Goal: Task Accomplishment & Management: Complete application form

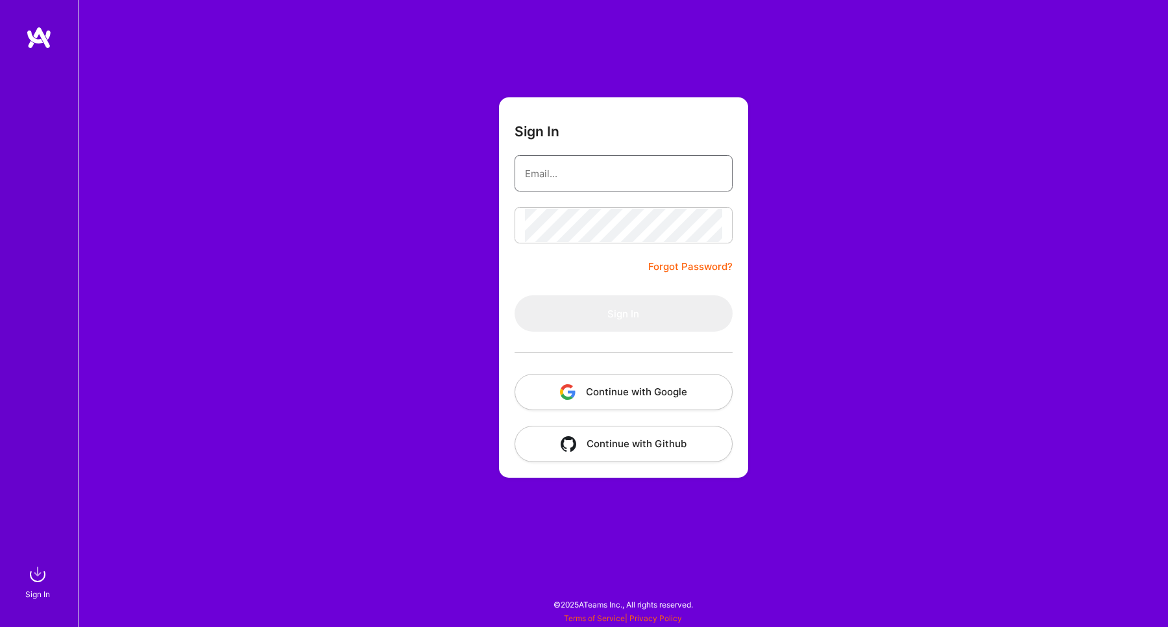
type input "[EMAIL_ADDRESS][DOMAIN_NAME]"
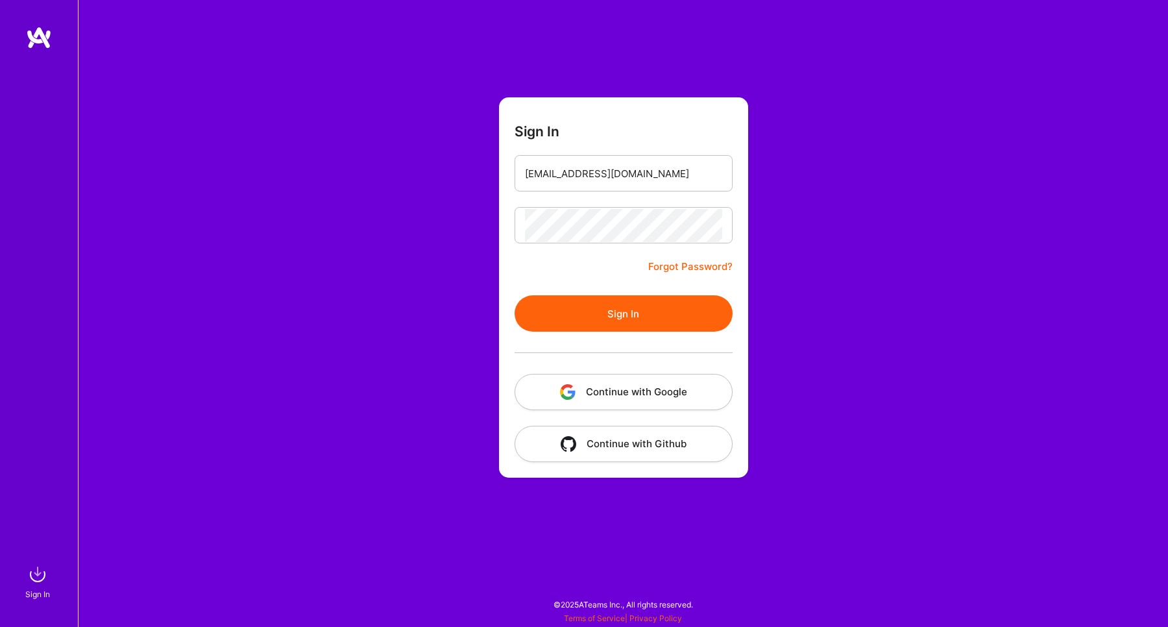
click at [615, 308] on button "Sign In" at bounding box center [624, 313] width 218 height 36
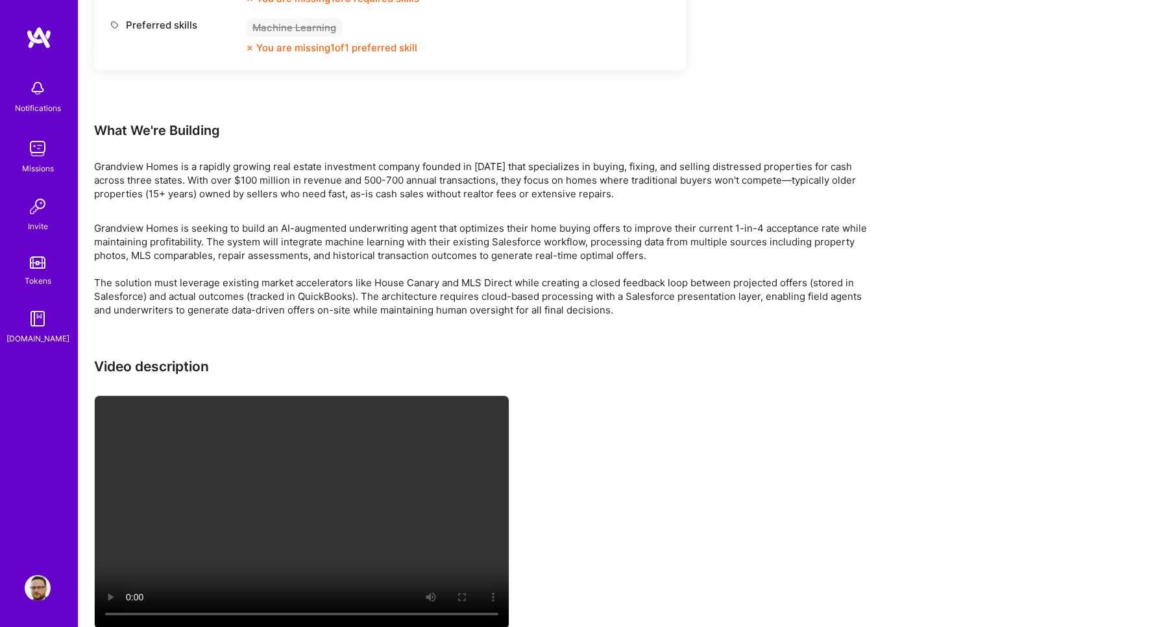
scroll to position [1199, 0]
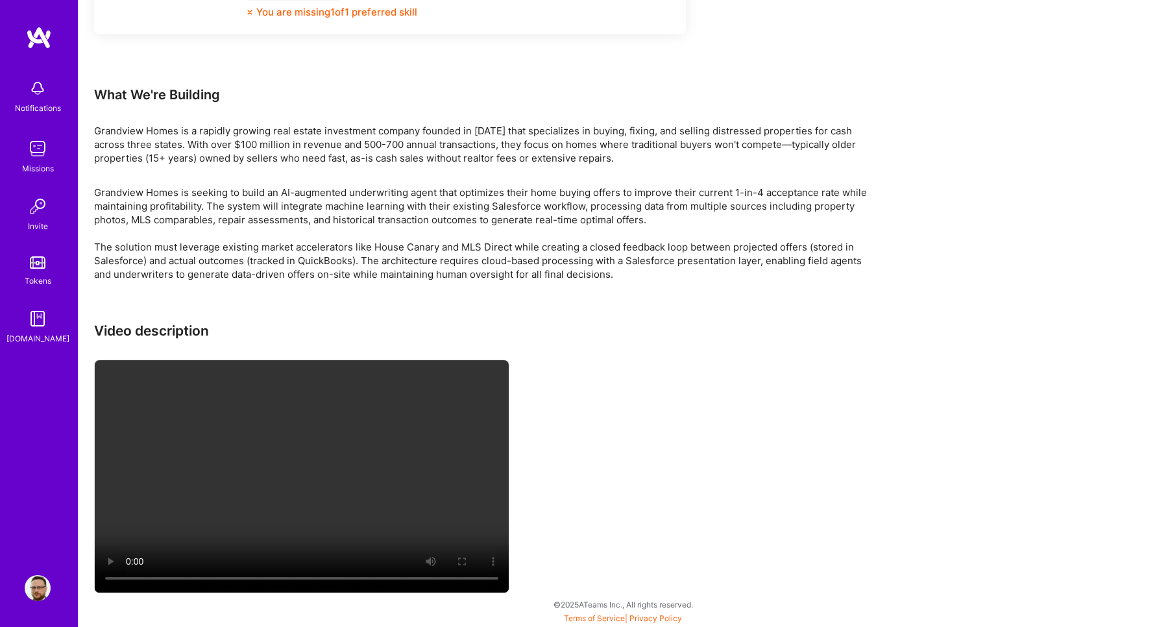
click at [630, 370] on div "Video description" at bounding box center [483, 458] width 779 height 273
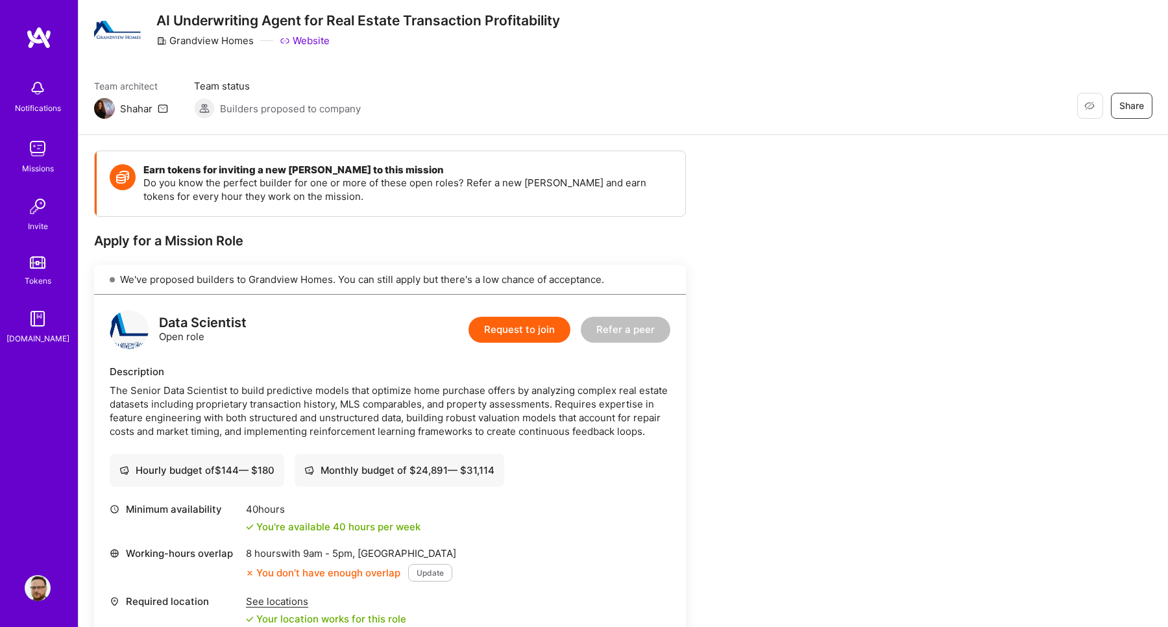
scroll to position [0, 0]
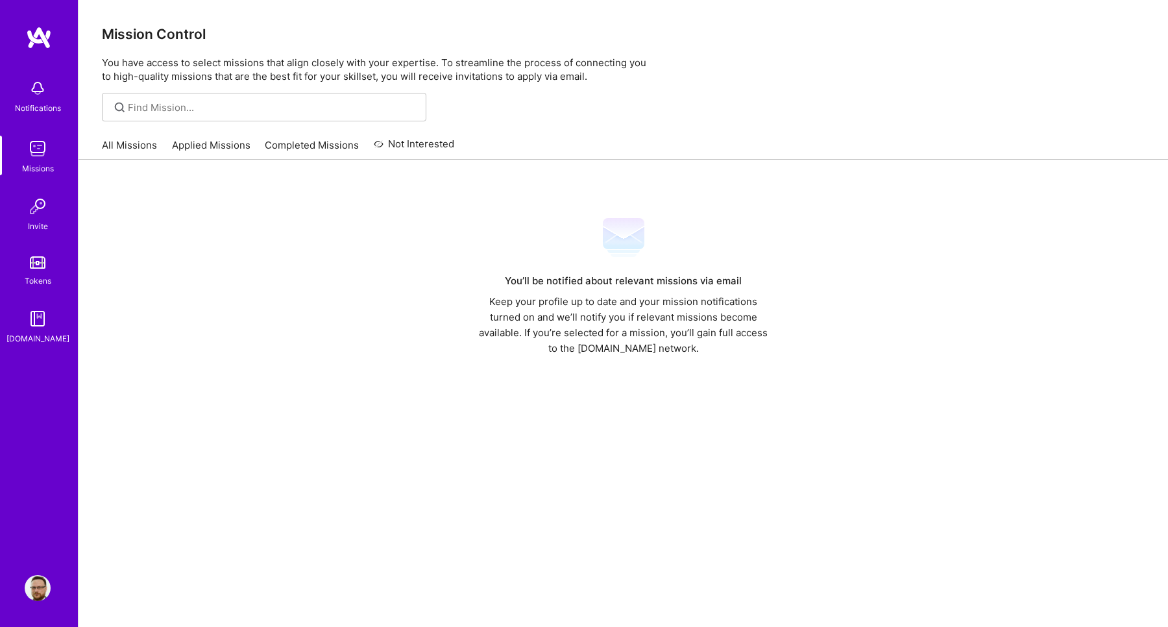
click at [130, 147] on link "All Missions" at bounding box center [129, 148] width 55 height 21
click at [36, 151] on img at bounding box center [38, 149] width 26 height 26
click at [35, 147] on img at bounding box center [38, 149] width 26 height 26
click at [43, 266] on img at bounding box center [38, 262] width 16 height 12
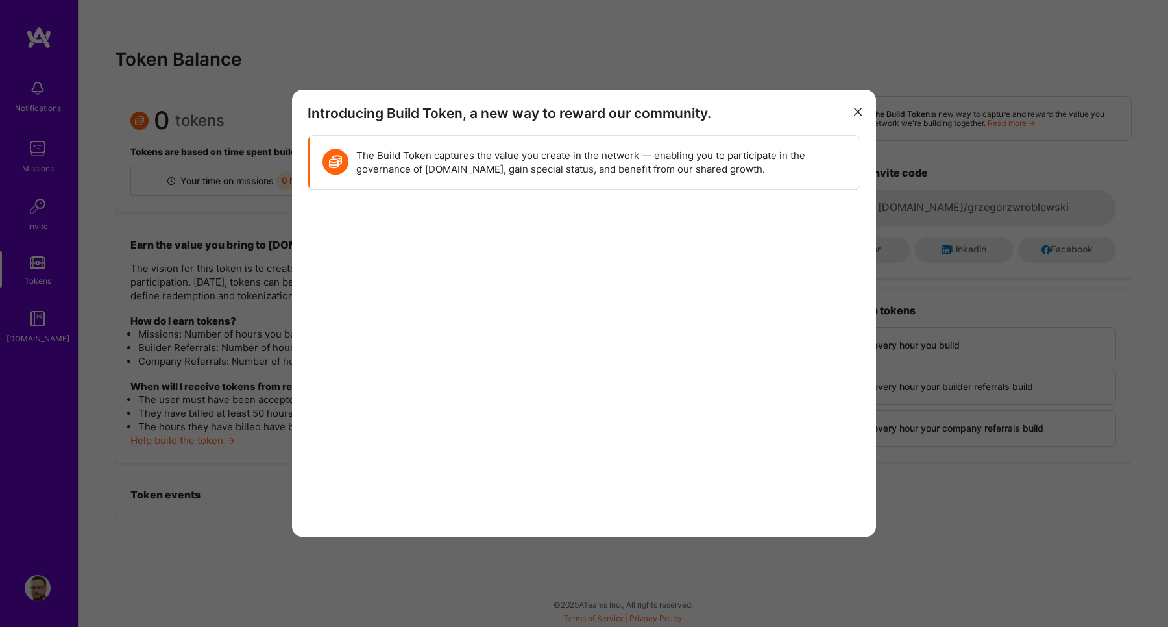
click at [855, 115] on button "modal" at bounding box center [858, 110] width 16 height 21
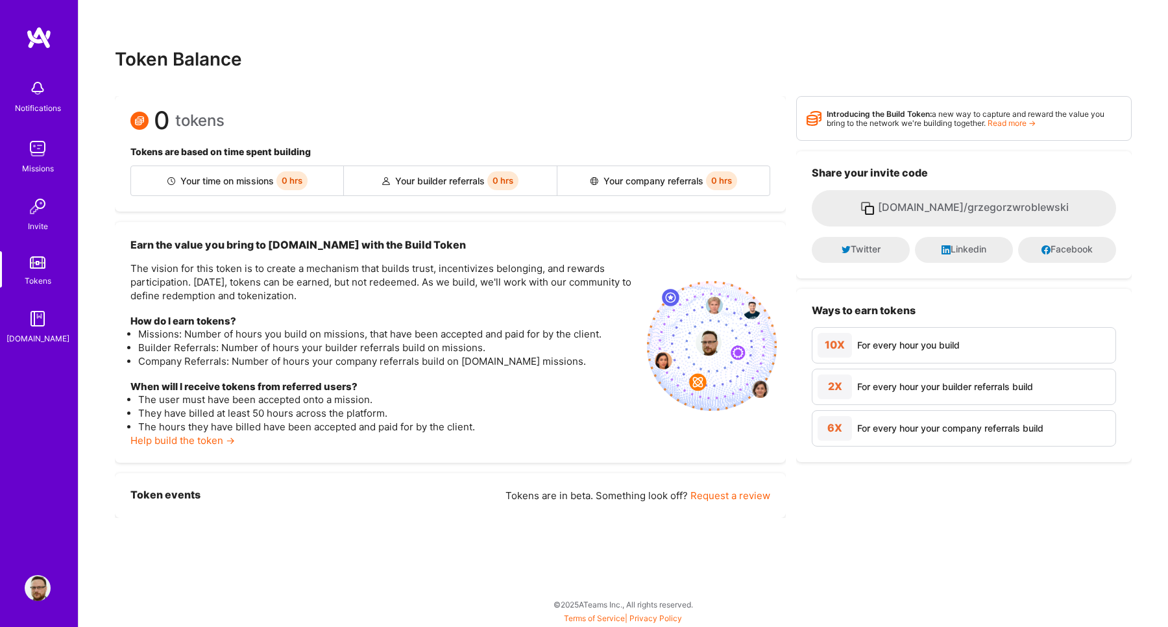
click at [34, 89] on img at bounding box center [38, 88] width 26 height 26
click at [39, 149] on img at bounding box center [38, 149] width 26 height 26
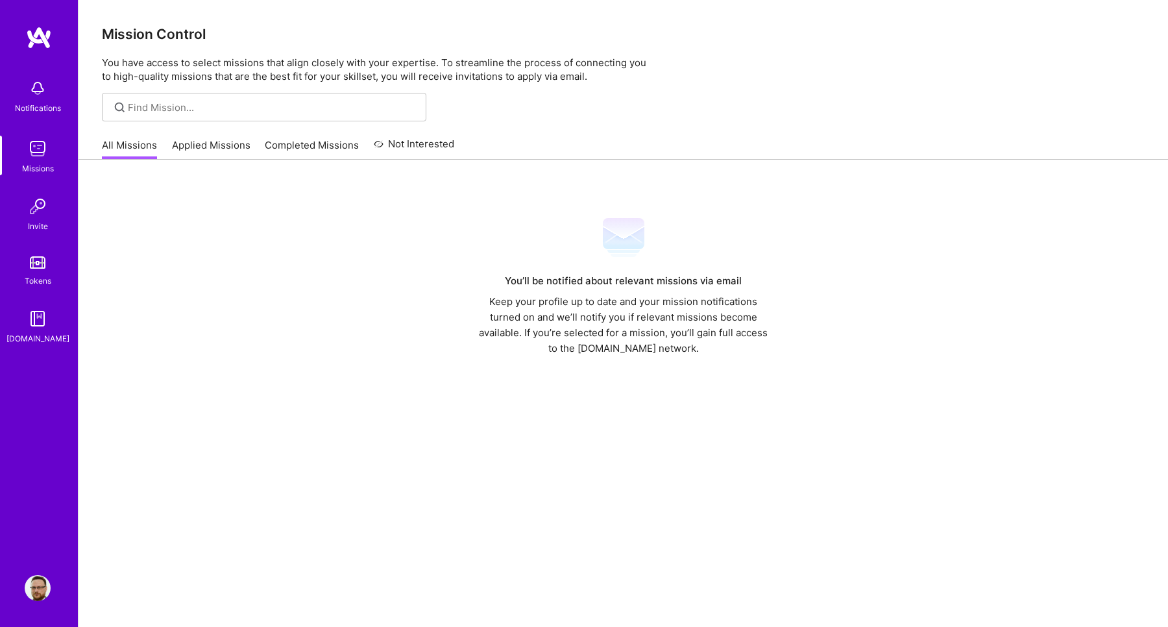
click at [200, 151] on link "Applied Missions" at bounding box center [211, 148] width 79 height 21
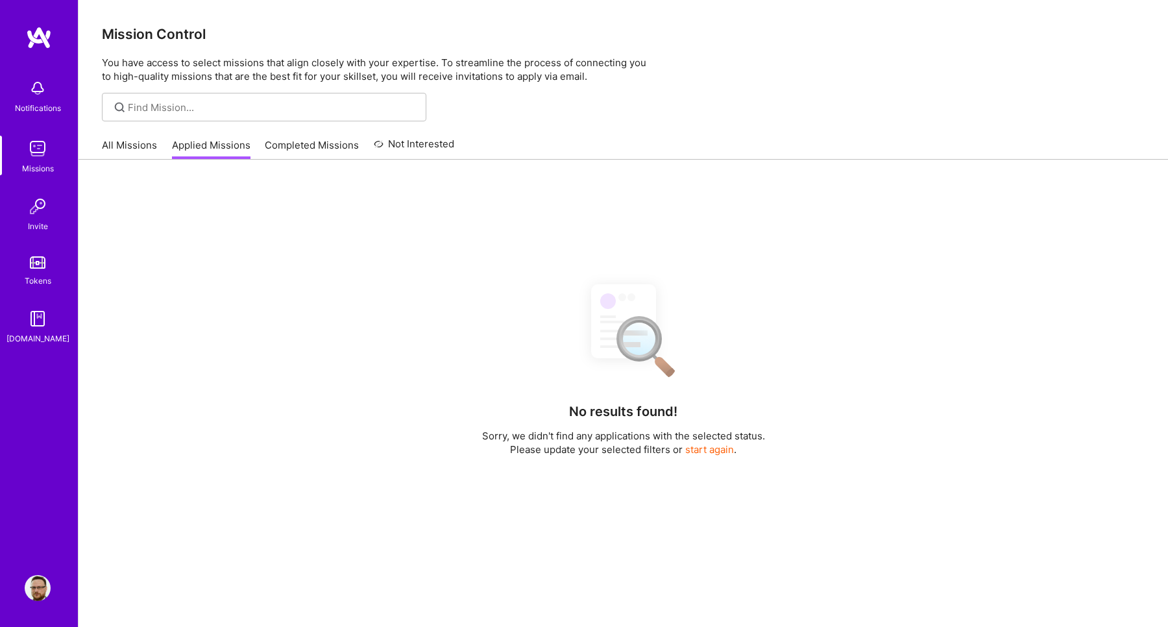
click at [302, 149] on link "Completed Missions" at bounding box center [312, 148] width 94 height 21
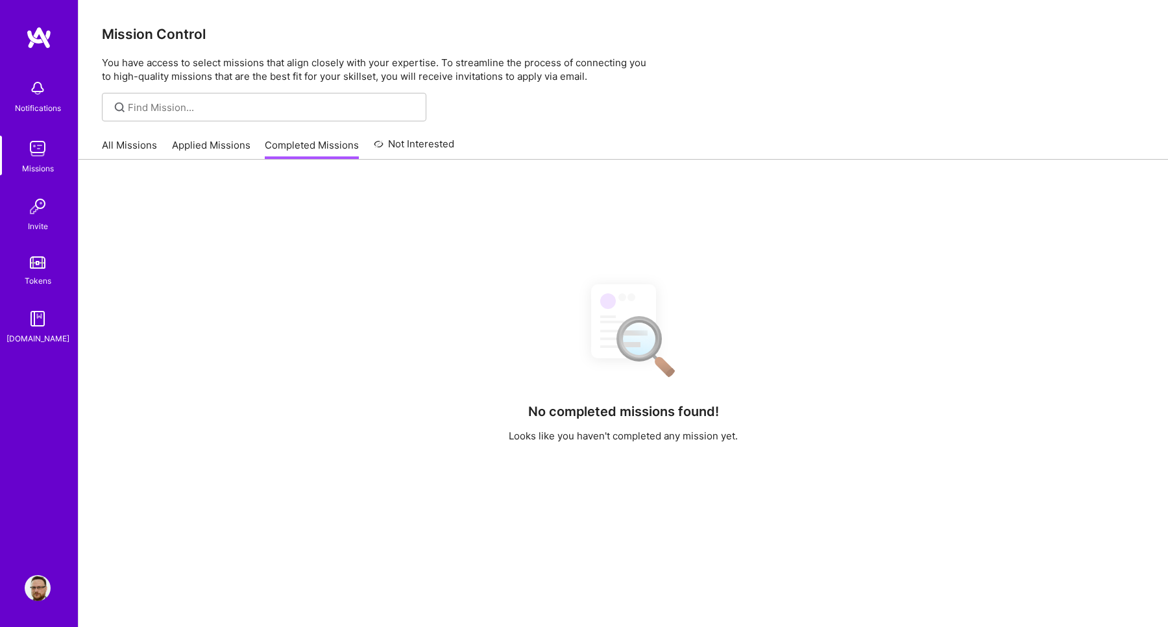
click at [222, 157] on link "Applied Missions" at bounding box center [211, 148] width 79 height 21
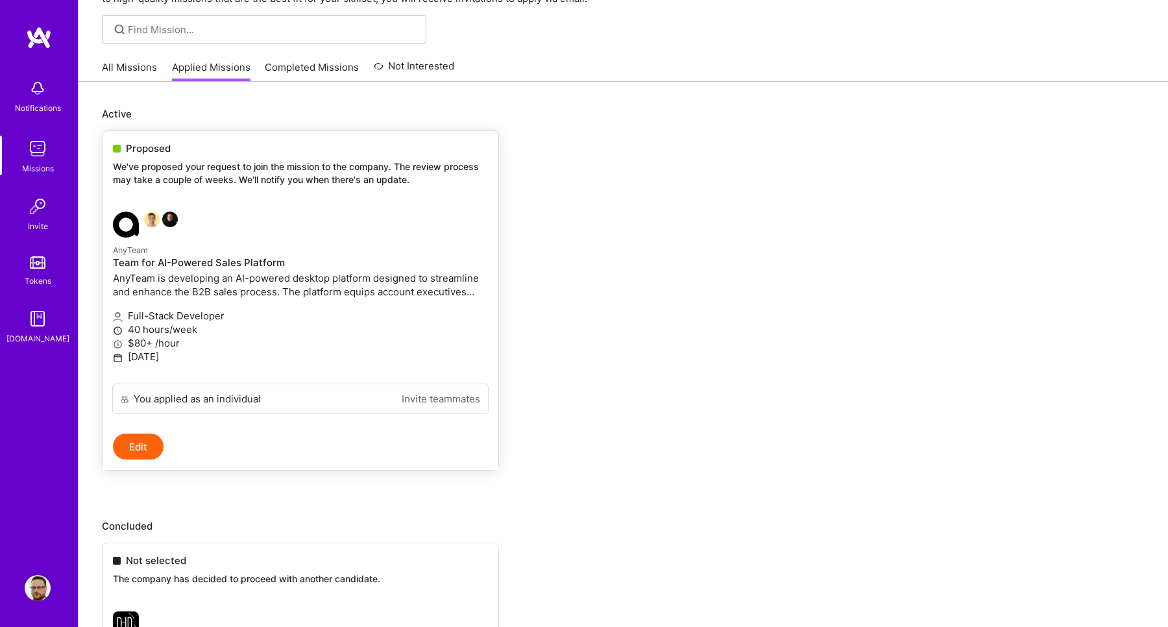
scroll to position [71, 0]
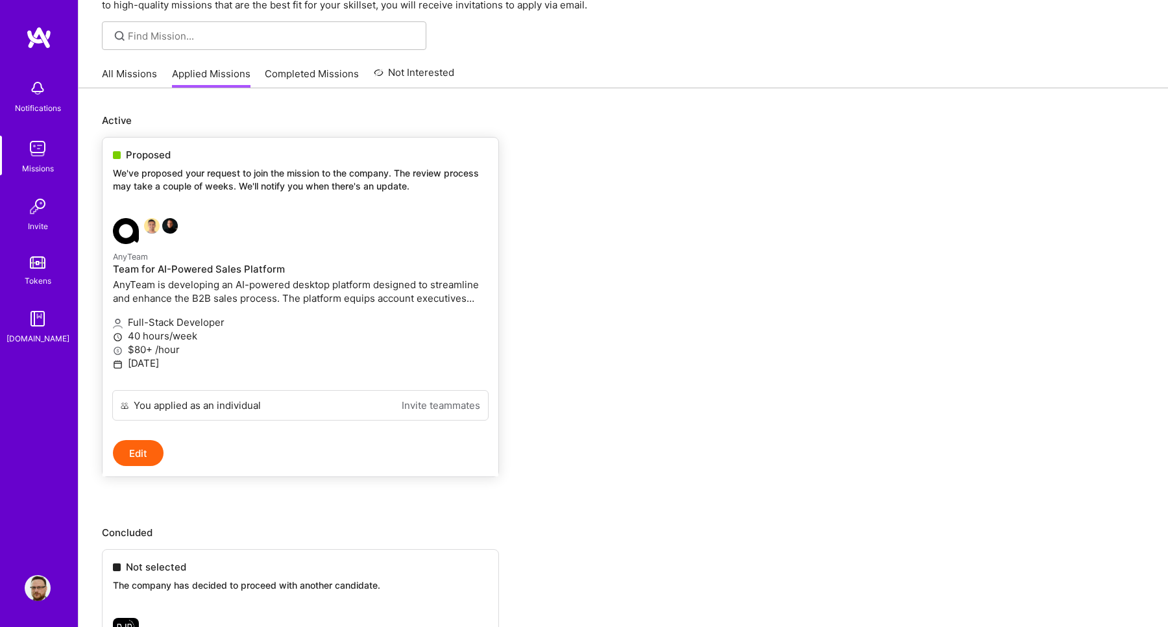
click at [167, 352] on p "$80+ /hour" at bounding box center [300, 350] width 375 height 14
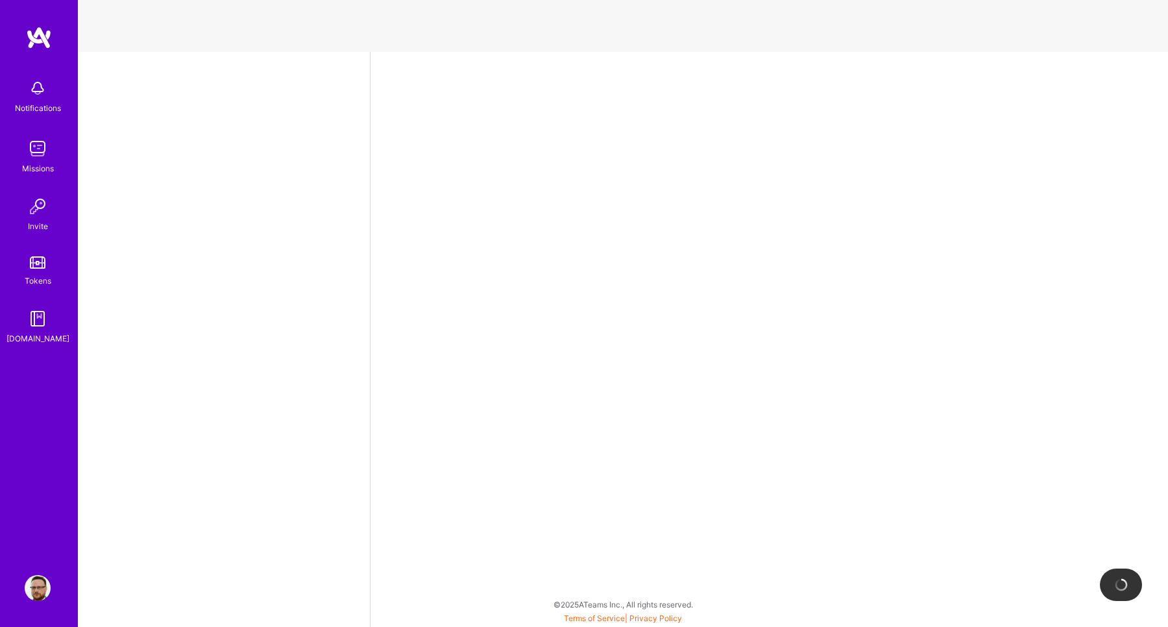
select select "PL"
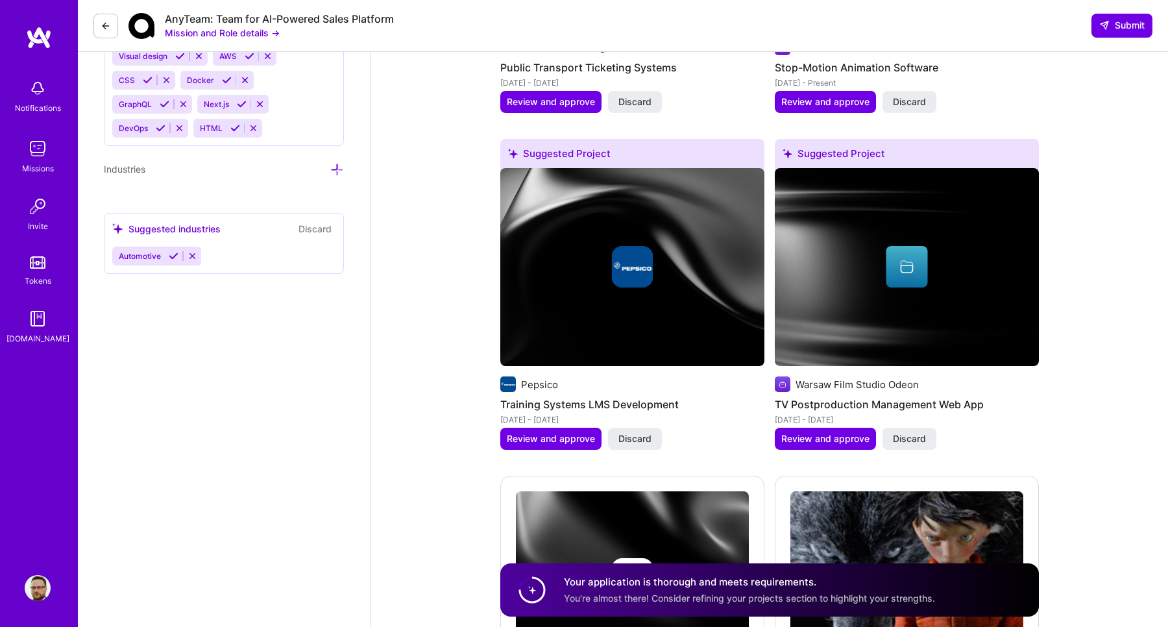
scroll to position [1878, 0]
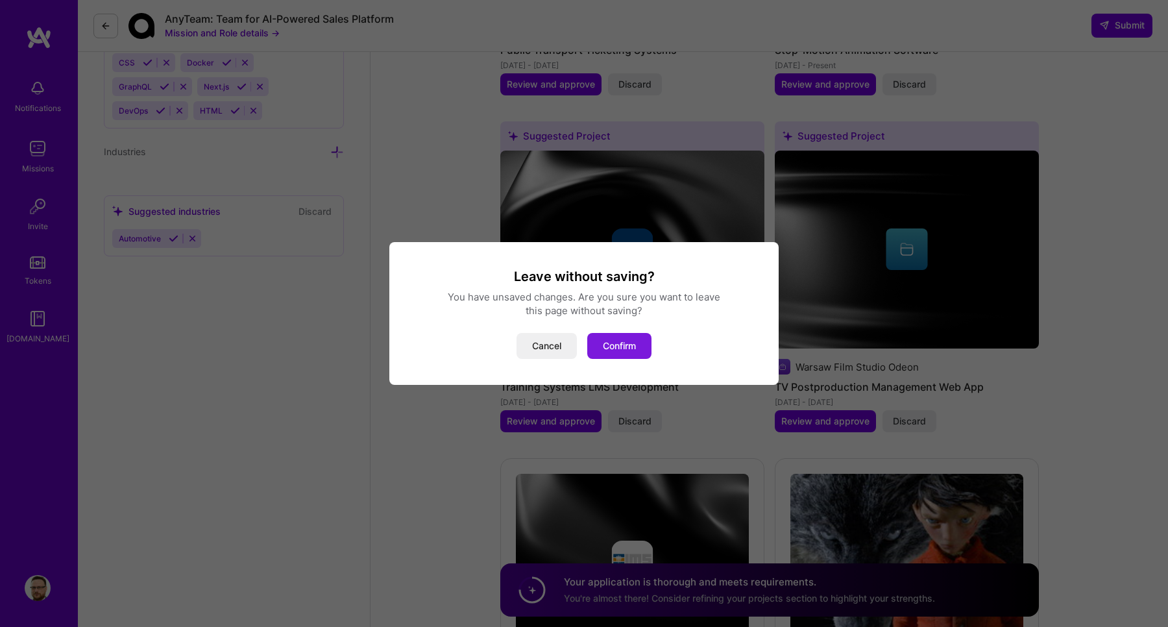
click at [618, 343] on button "Confirm" at bounding box center [619, 346] width 64 height 26
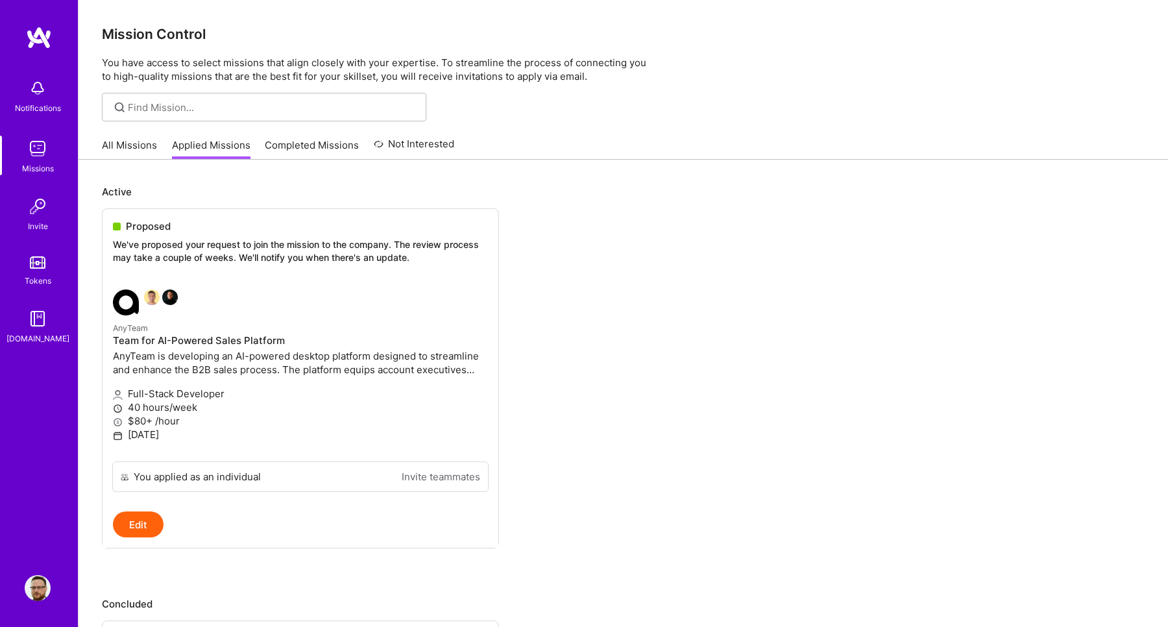
click at [314, 145] on link "Completed Missions" at bounding box center [312, 148] width 94 height 21
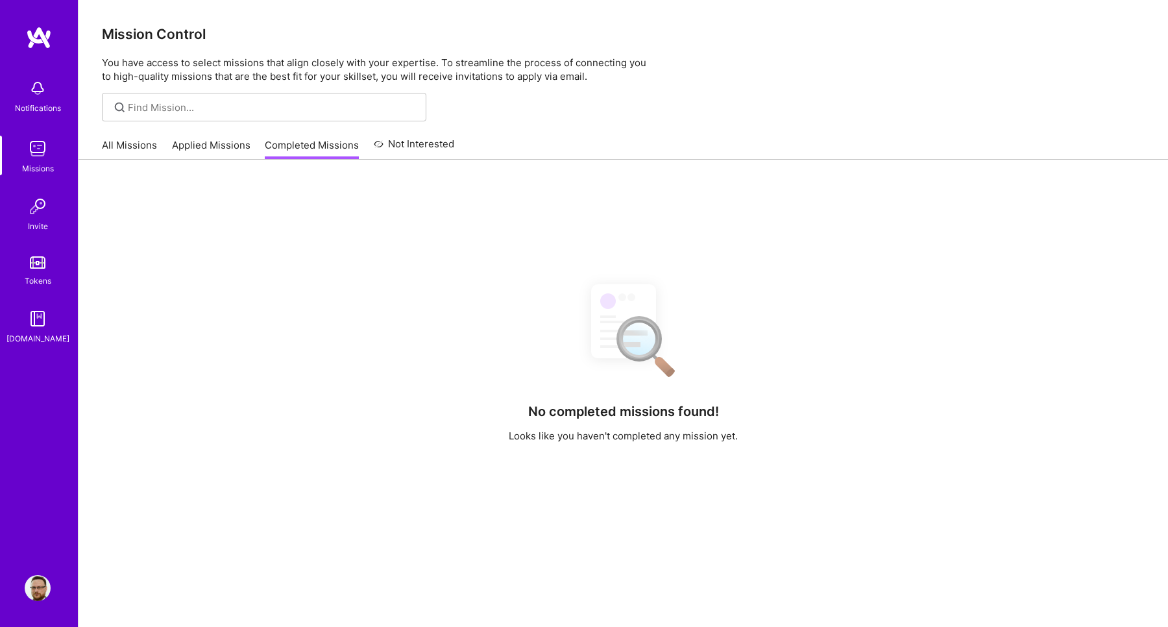
click at [409, 143] on link "Not Interested" at bounding box center [414, 147] width 81 height 23
click at [136, 148] on link "All Missions" at bounding box center [129, 148] width 55 height 21
